Goal: Task Accomplishment & Management: Manage account settings

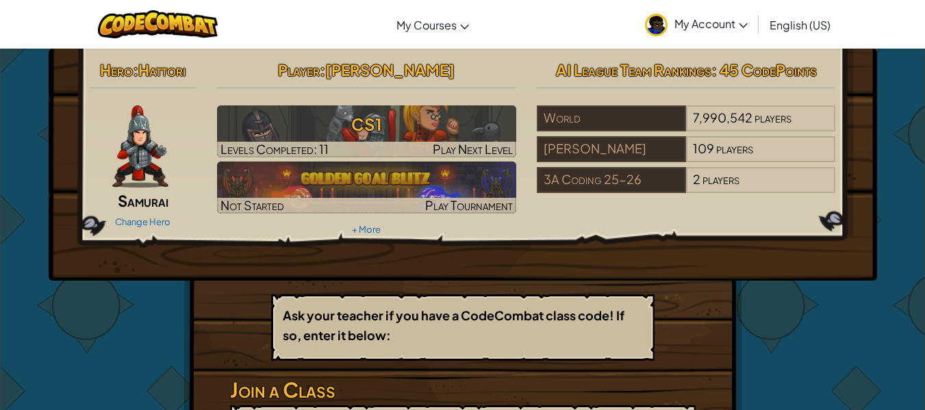
drag, startPoint x: 466, startPoint y: 69, endPoint x: 190, endPoint y: 66, distance: 276.1
click at [190, 66] on h2 "Hero : Hattori" at bounding box center [144, 69] width 108 height 29
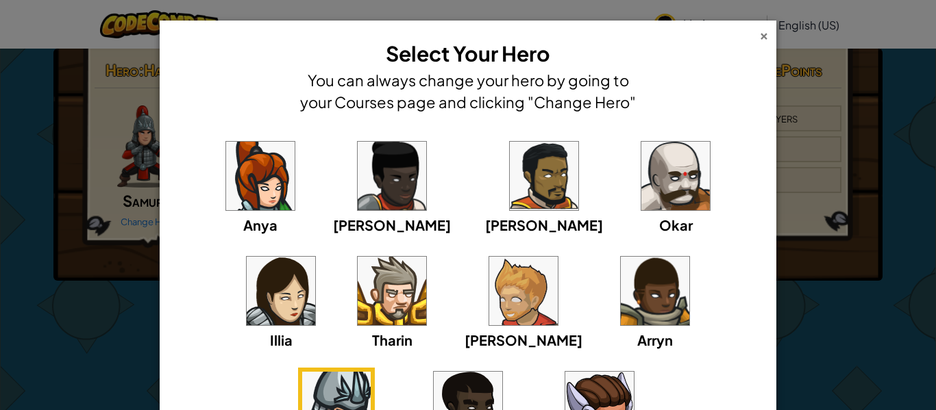
click at [759, 35] on div "×" at bounding box center [764, 34] width 10 height 14
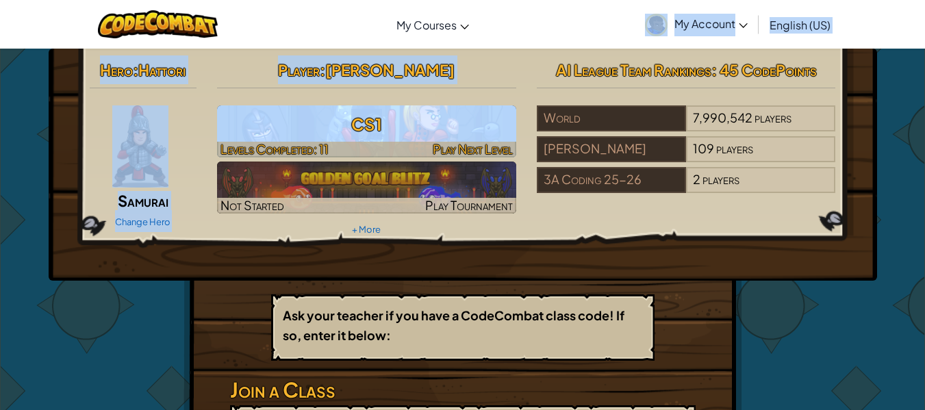
drag, startPoint x: 756, startPoint y: 35, endPoint x: 372, endPoint y: 116, distance: 392.9
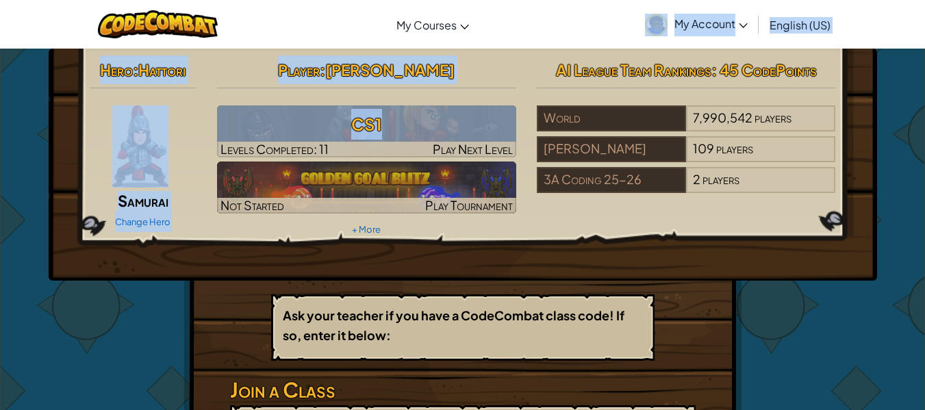
click at [199, 206] on div "Hero : Hattori Samurai Change Hero" at bounding box center [143, 143] width 128 height 177
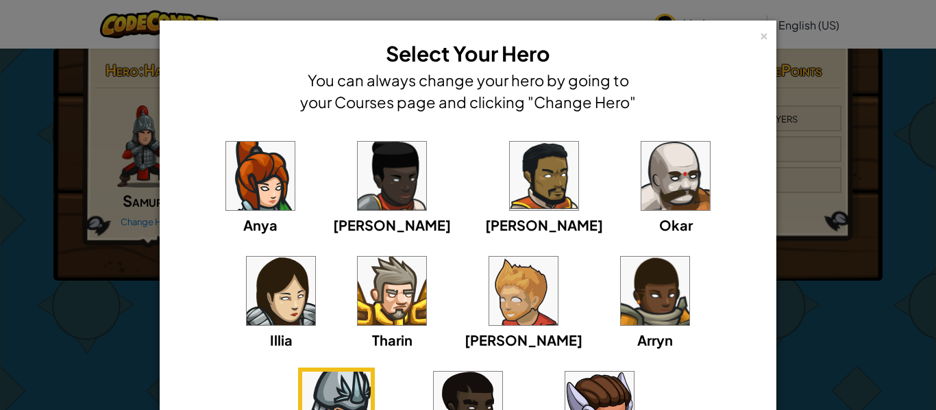
click at [371, 372] on img at bounding box center [336, 406] width 69 height 69
click at [502, 372] on img at bounding box center [468, 406] width 69 height 69
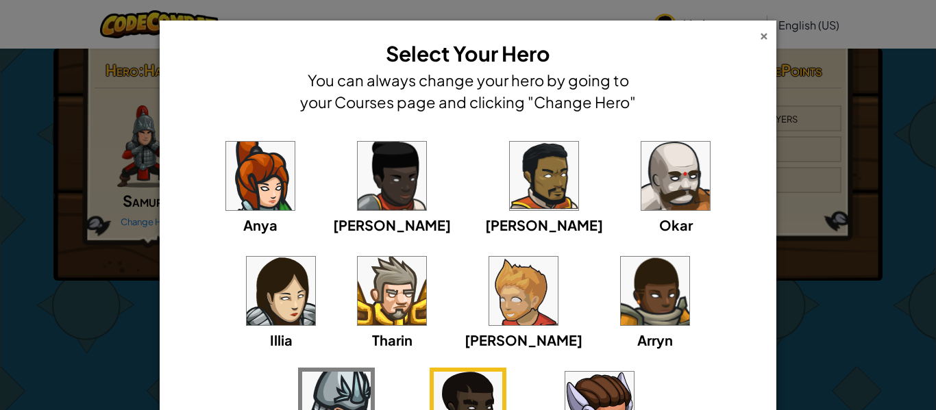
click at [759, 34] on div "×" at bounding box center [764, 34] width 10 height 14
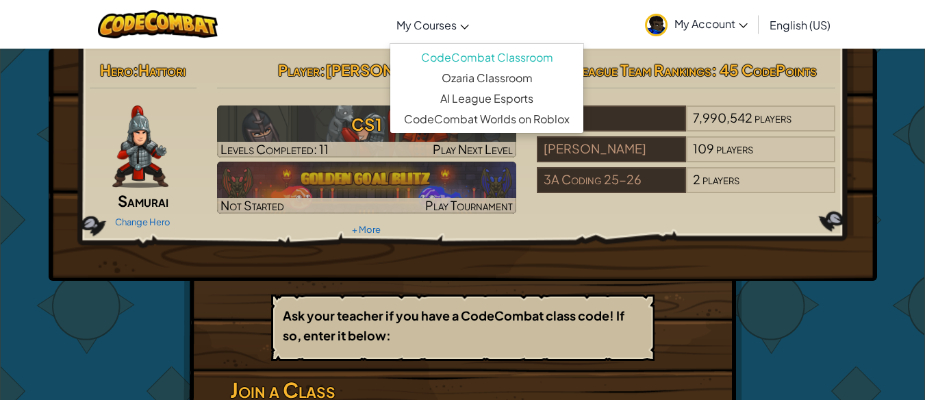
click at [438, 15] on link "My Courses" at bounding box center [433, 24] width 86 height 37
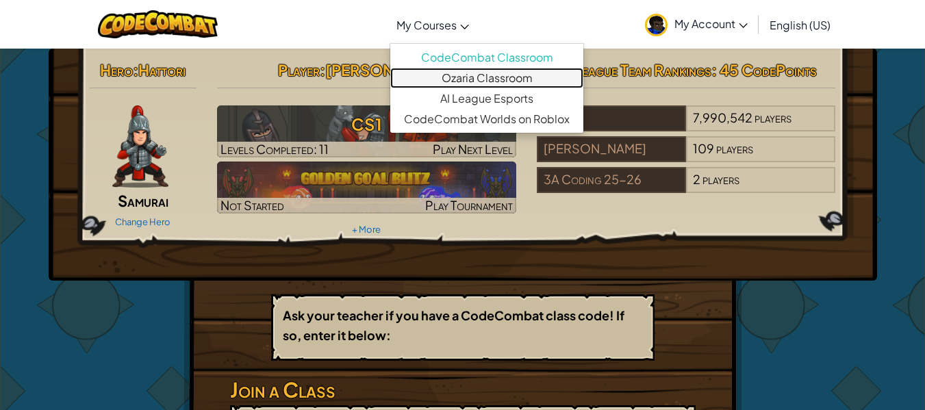
click at [463, 75] on link "Ozaria Classroom" at bounding box center [486, 78] width 193 height 21
